Goal: Information Seeking & Learning: Learn about a topic

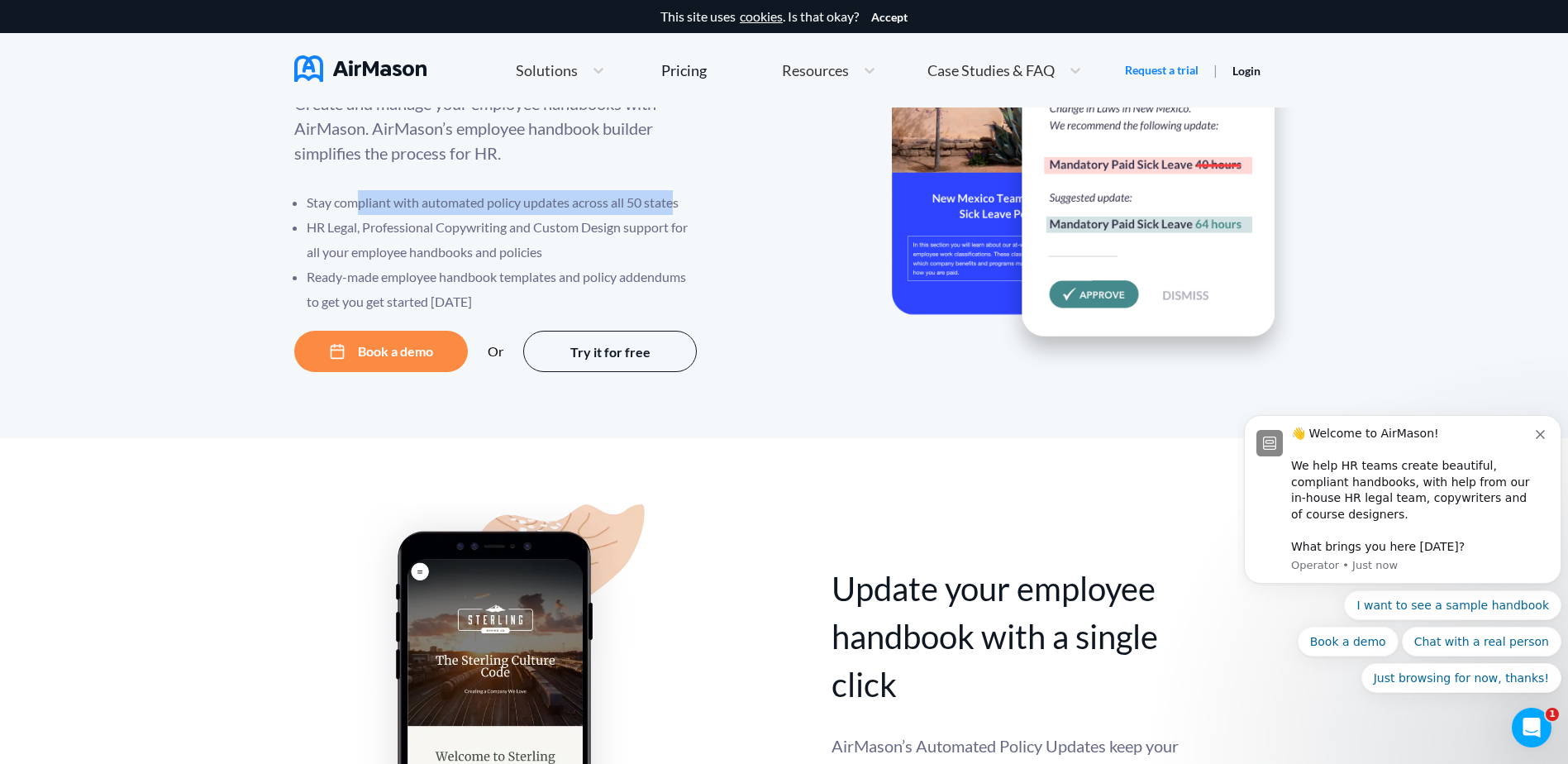
drag, startPoint x: 378, startPoint y: 199, endPoint x: 683, endPoint y: 210, distance: 305.2
click at [675, 210] on li "Stay compliant with automated policy updates across all 50 states" at bounding box center [502, 203] width 393 height 25
drag, startPoint x: 683, startPoint y: 210, endPoint x: 703, endPoint y: 227, distance: 26.2
click at [693, 210] on li "Stay compliant with automated policy updates across all 50 states" at bounding box center [502, 203] width 393 height 25
click at [1543, 430] on icon "Dismiss notification" at bounding box center [1540, 433] width 9 height 9
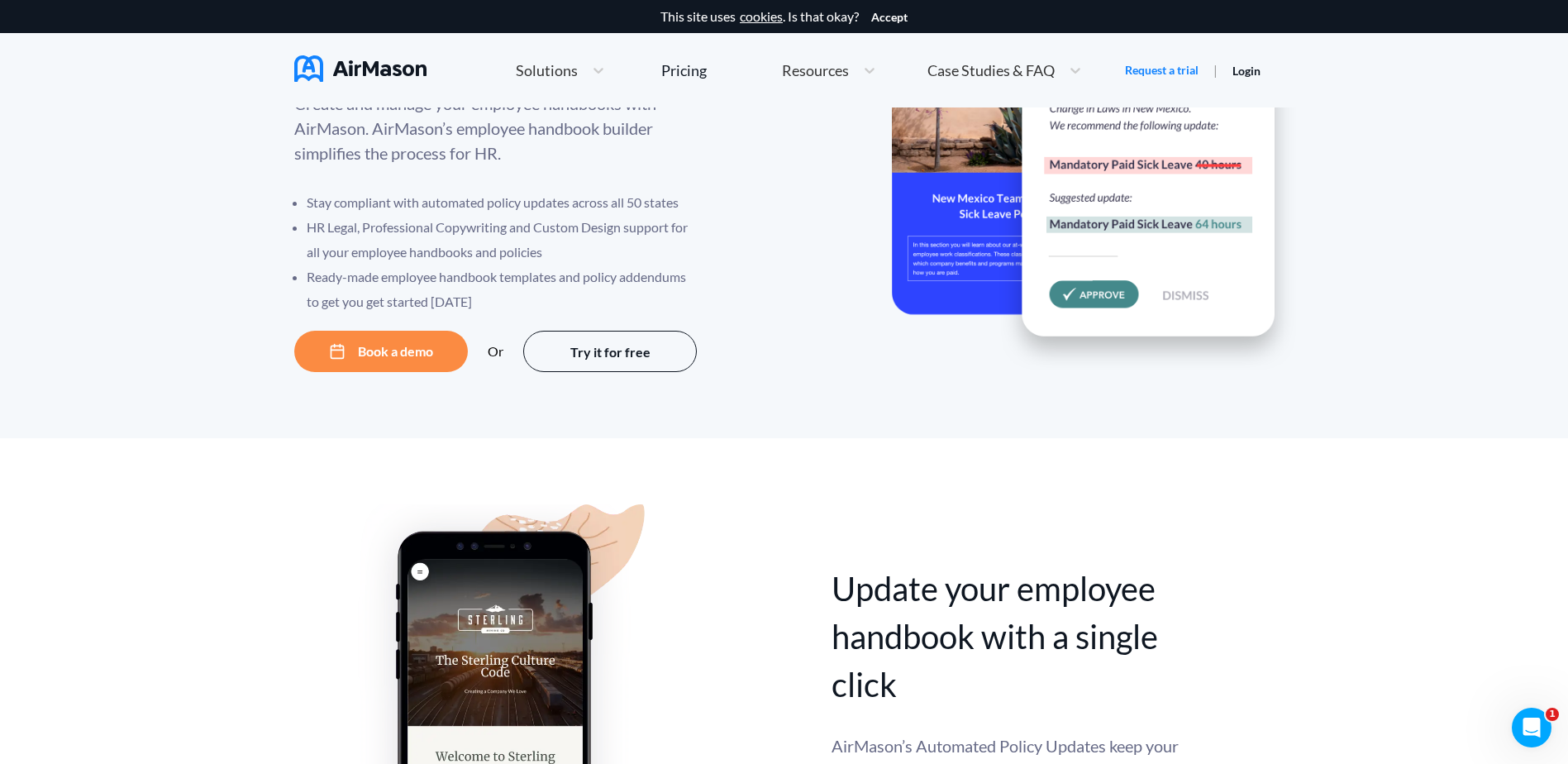
click at [657, 338] on button "Try it for free" at bounding box center [610, 351] width 174 height 42
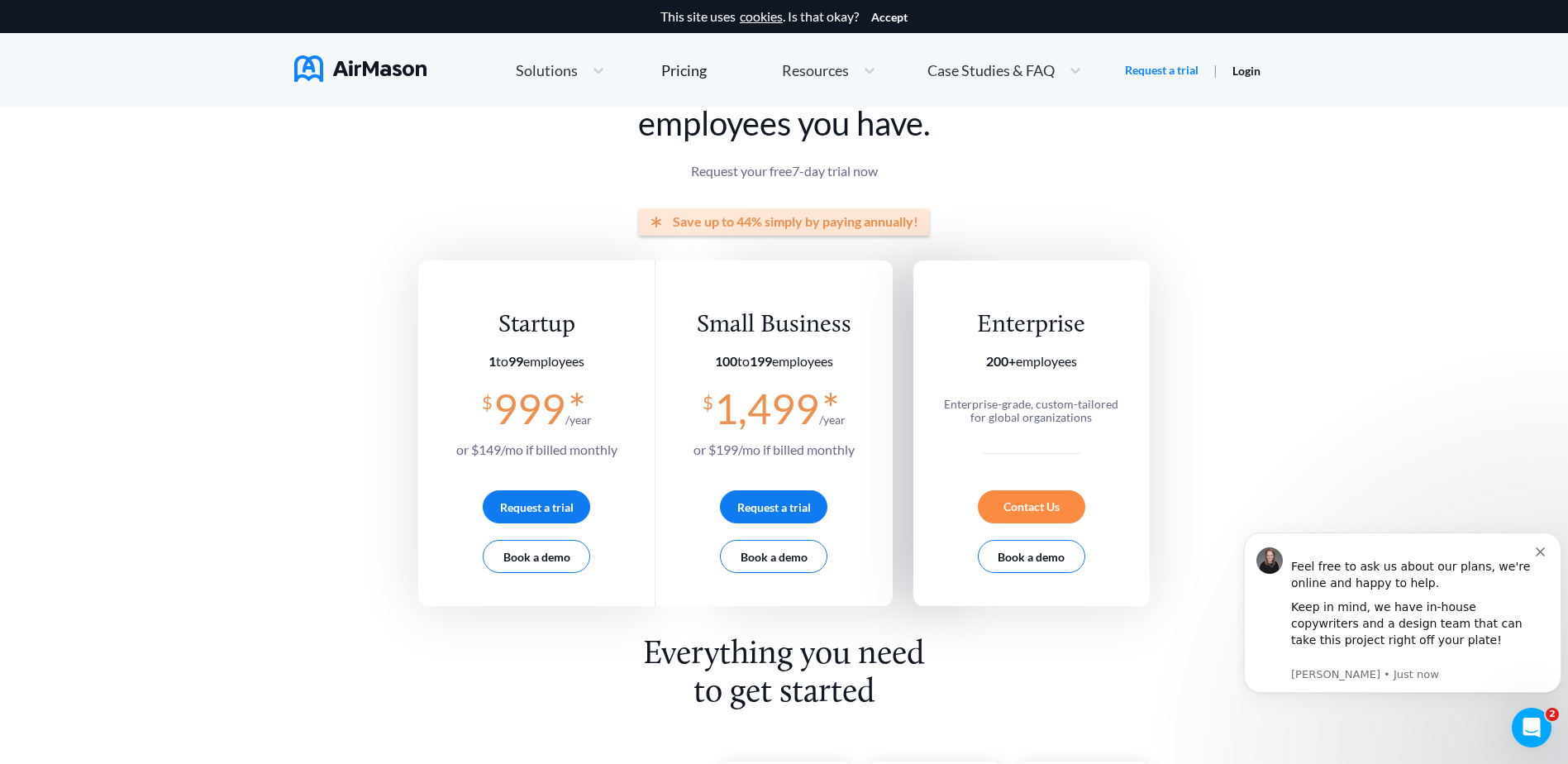
scroll to position [82, 0]
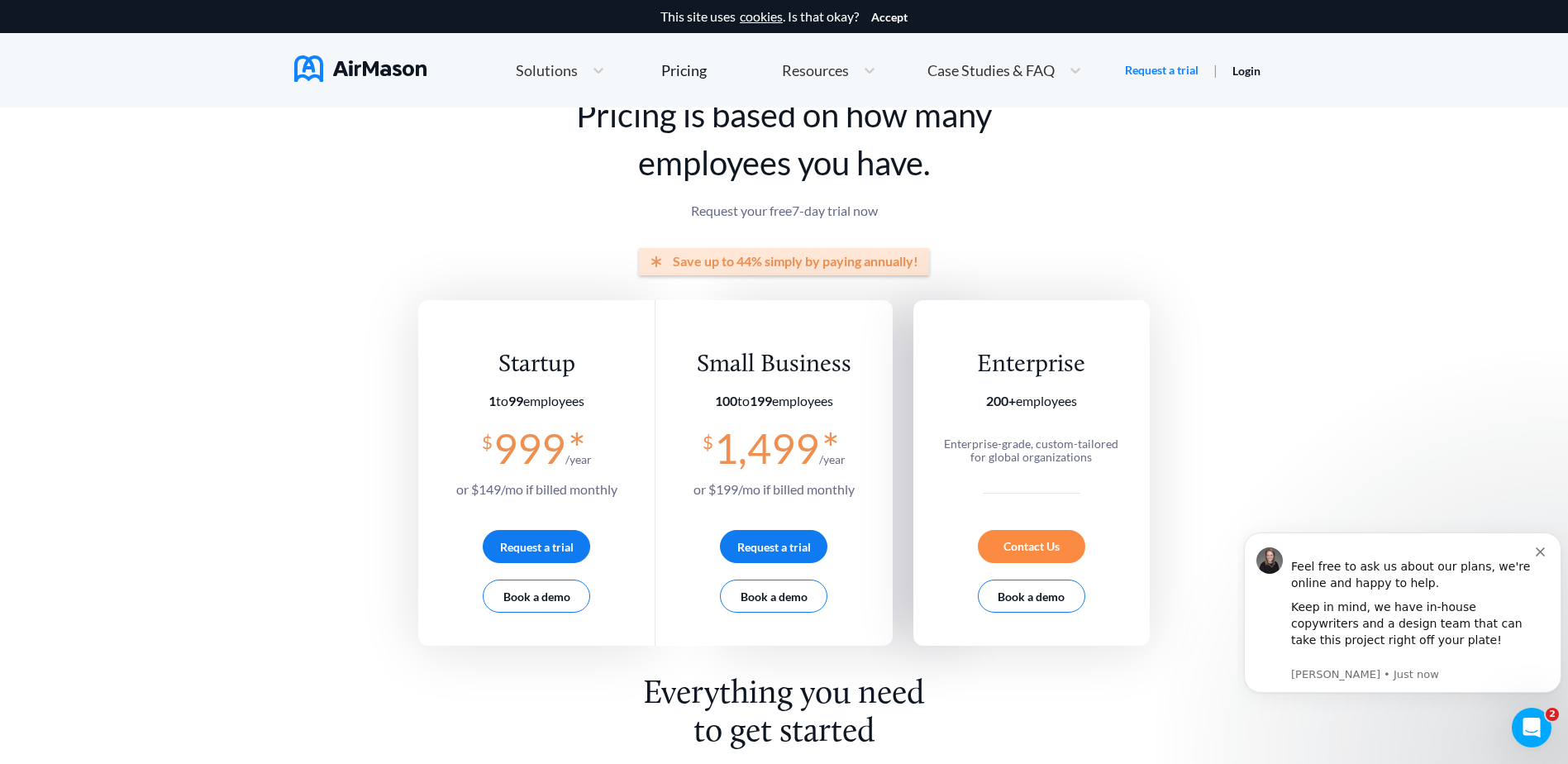
click at [1537, 553] on icon "Dismiss notification" at bounding box center [1540, 551] width 9 height 9
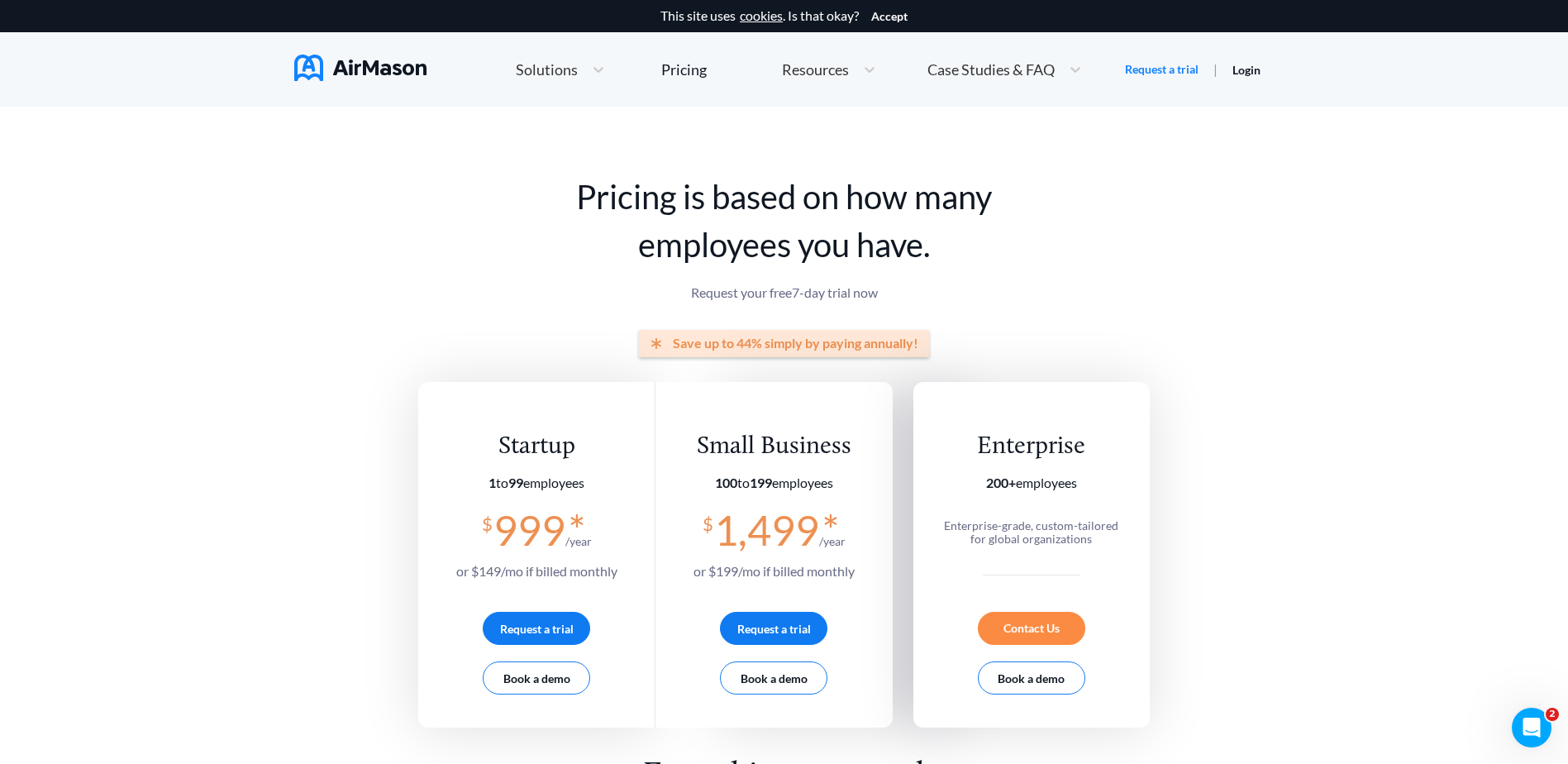
scroll to position [0, 0]
click at [1053, 65] on span "Case Studies & FAQ" at bounding box center [990, 70] width 127 height 15
click at [326, 65] on img at bounding box center [360, 68] width 132 height 26
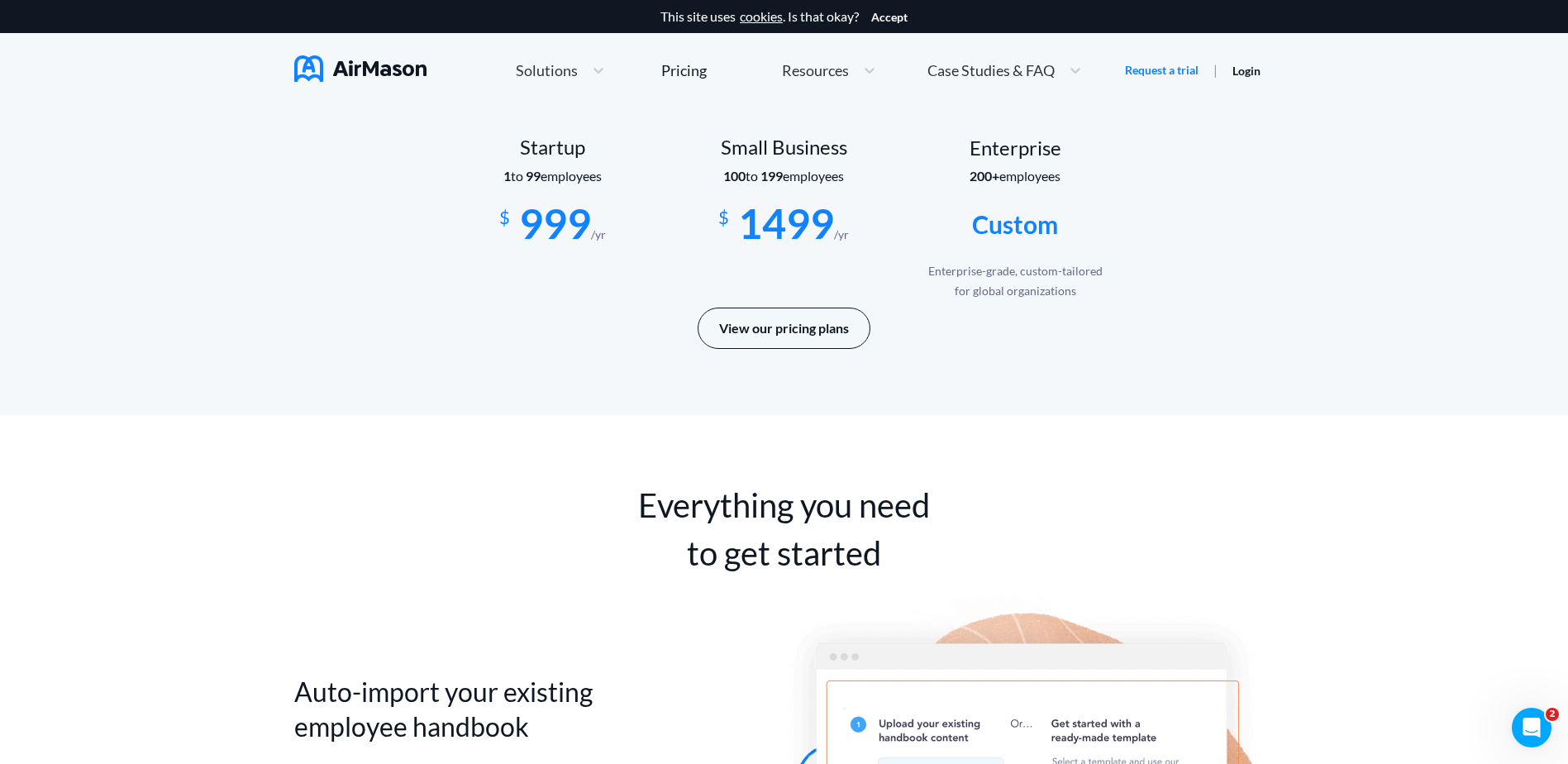
scroll to position [2810, 0]
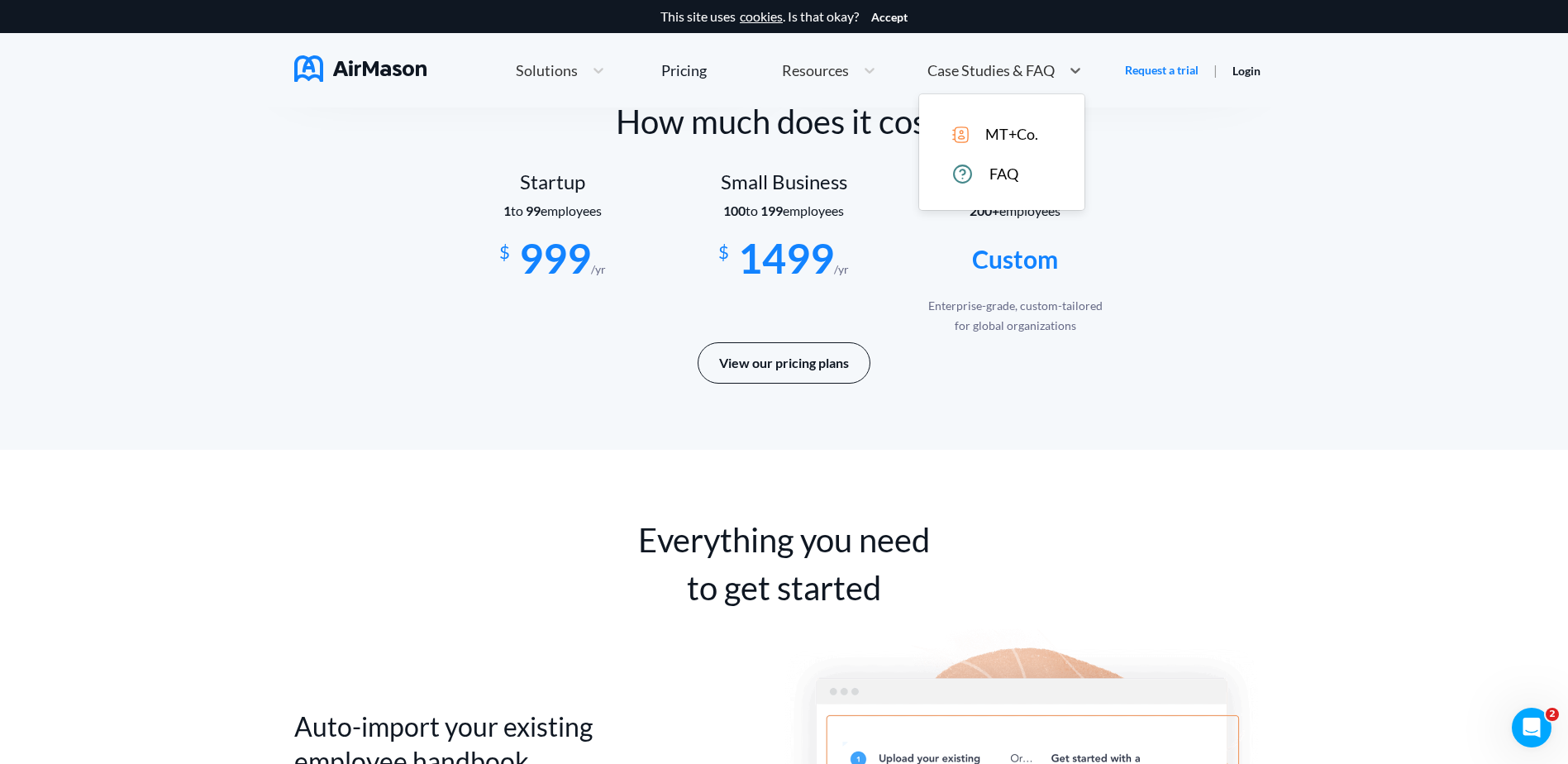
click at [1025, 78] on div "Case Studies & FAQ" at bounding box center [990, 70] width 142 height 20
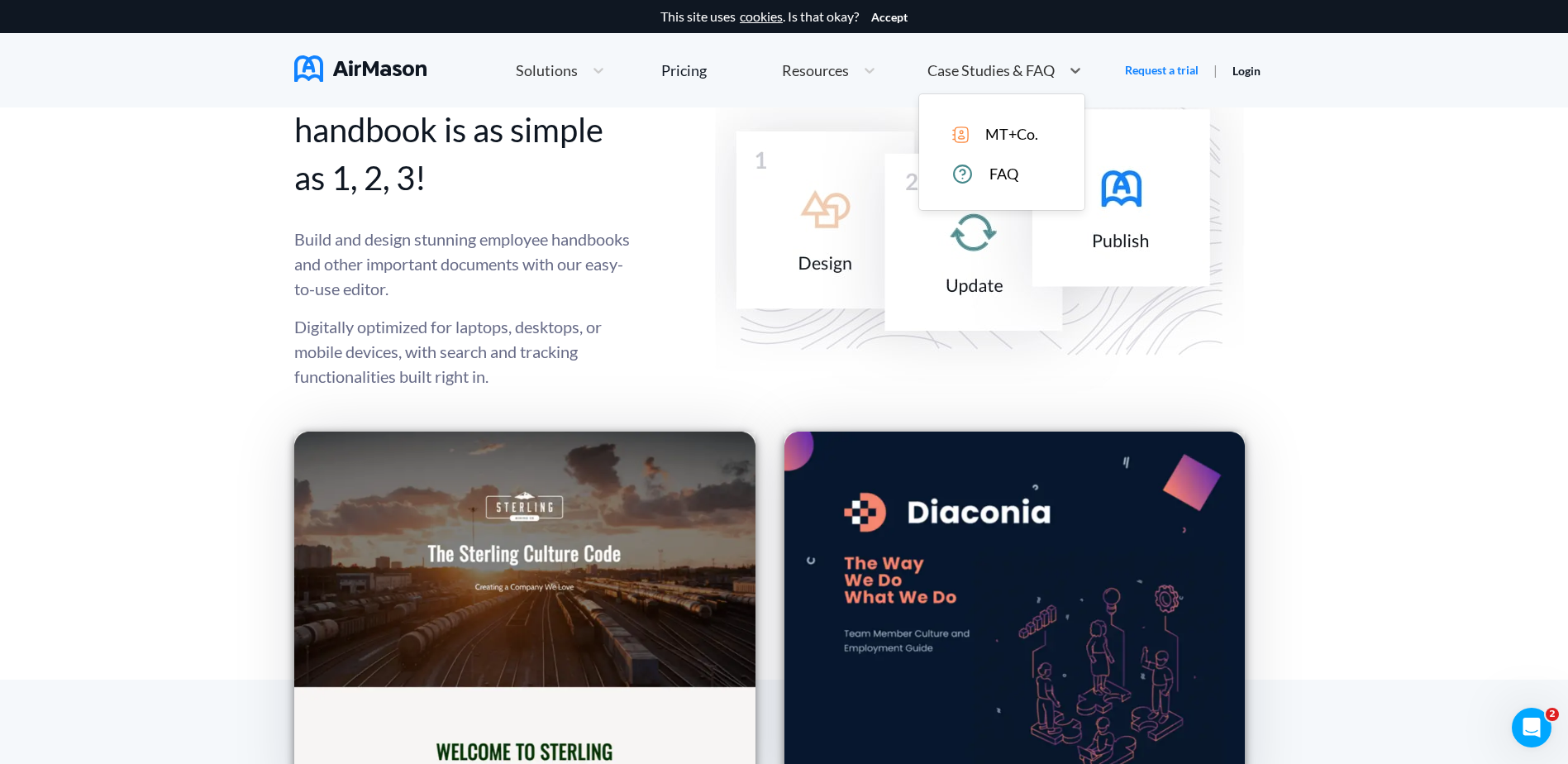
click at [995, 176] on span "FAQ" at bounding box center [1004, 174] width 29 height 17
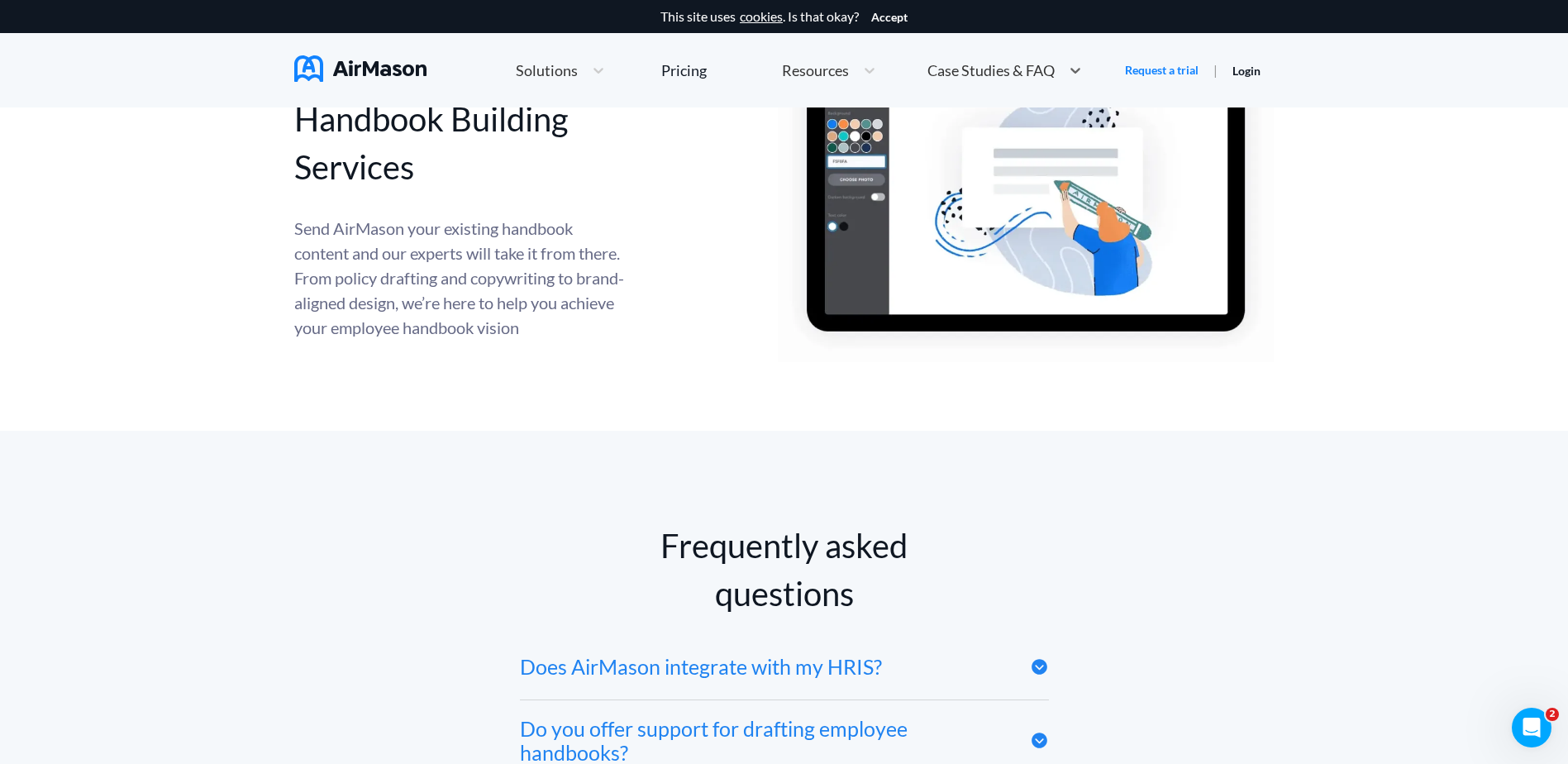
scroll to position [7378, 0]
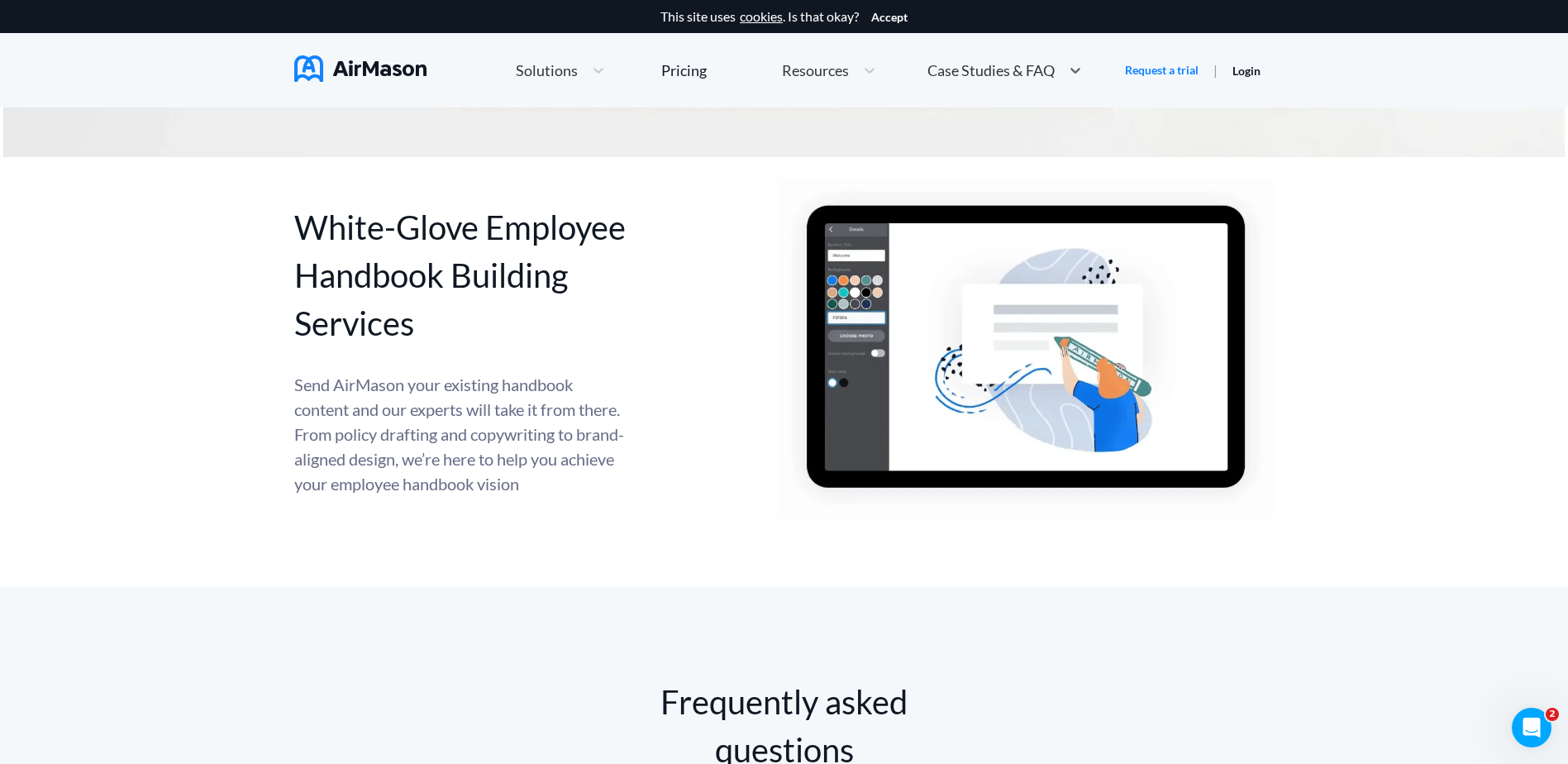
click at [1030, 75] on span "Case Studies & FAQ" at bounding box center [990, 70] width 127 height 15
click at [989, 176] on span "FAQ" at bounding box center [1004, 174] width 29 height 17
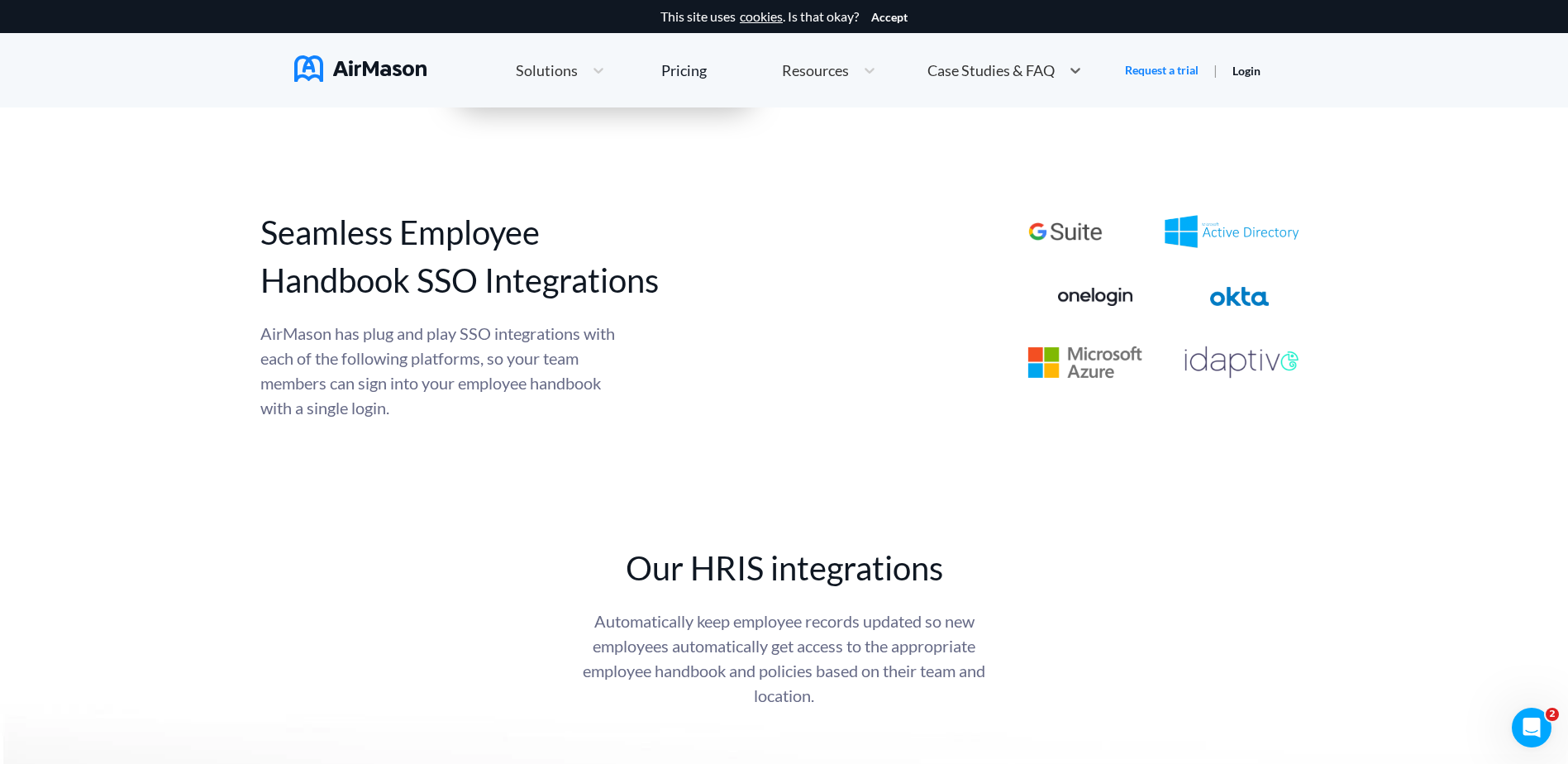
scroll to position [5973, 0]
